Goal: Transaction & Acquisition: Subscribe to service/newsletter

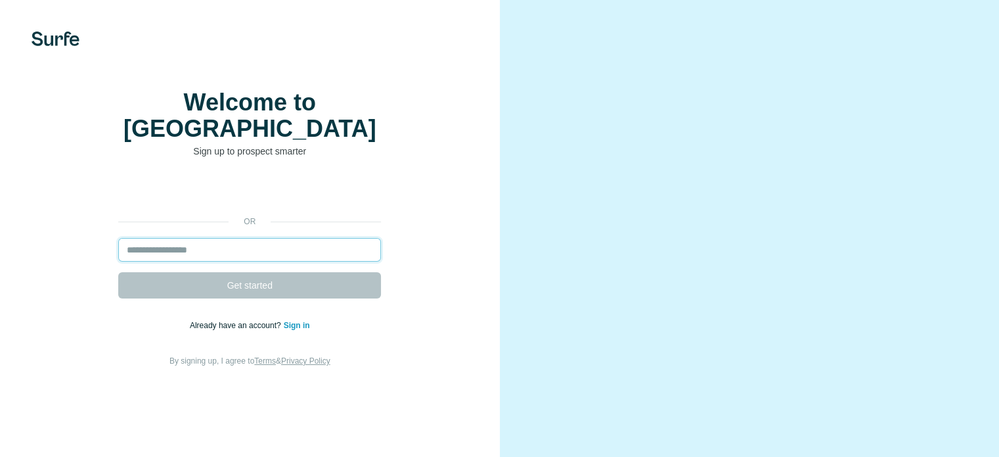
click at [292, 261] on input "email" at bounding box center [249, 250] width 263 height 24
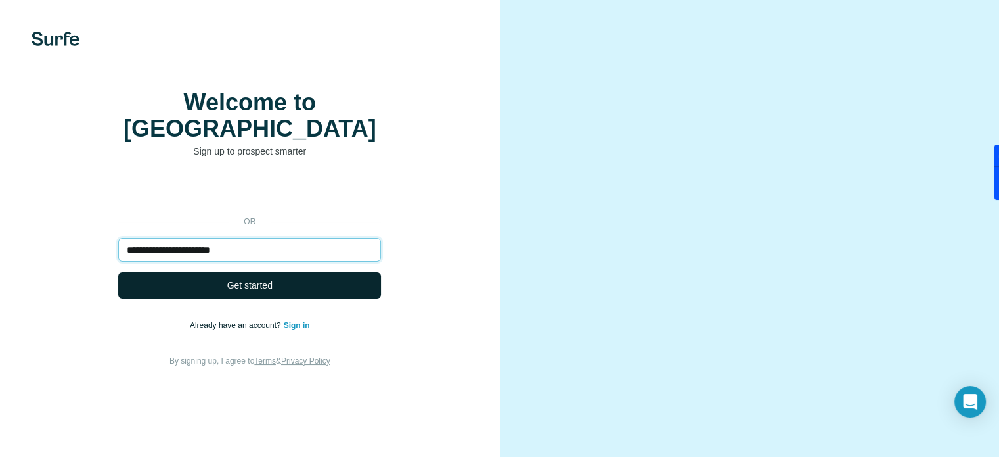
type input "**********"
click at [279, 298] on button "Get started" at bounding box center [249, 285] width 263 height 26
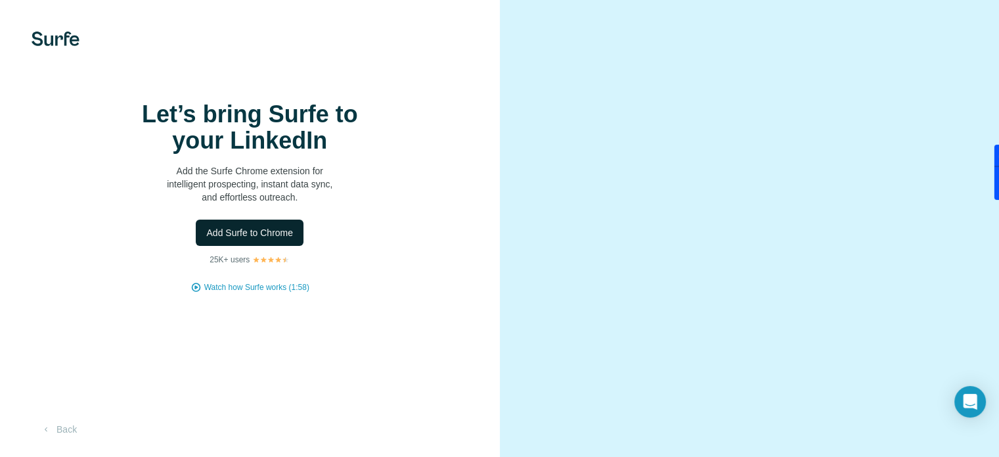
click at [273, 239] on span "Add Surfe to Chrome" at bounding box center [249, 232] width 87 height 13
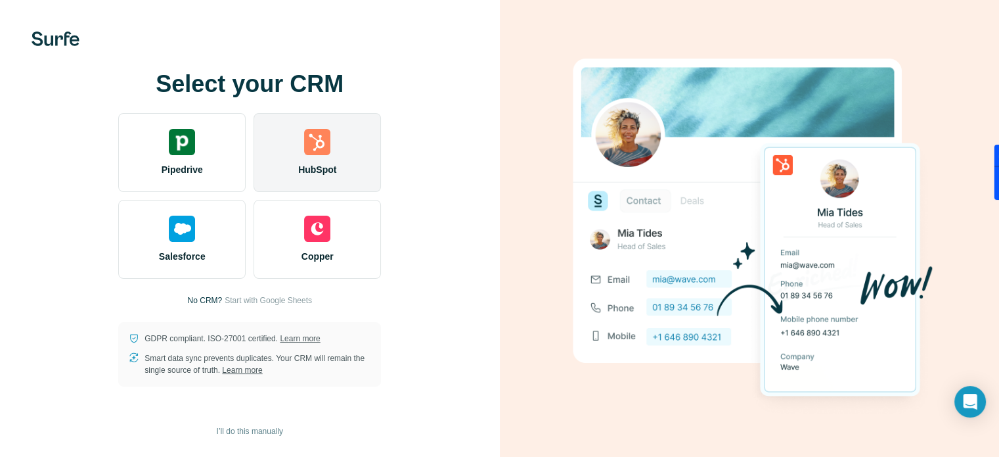
click at [326, 145] on img at bounding box center [317, 142] width 26 height 26
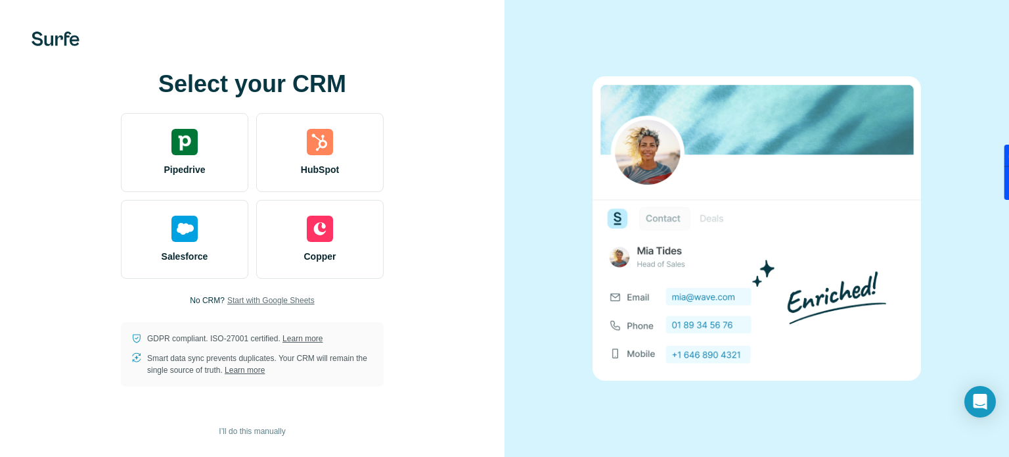
click at [296, 299] on span "Start with Google Sheets" at bounding box center [270, 300] width 87 height 12
